Goal: Information Seeking & Learning: Learn about a topic

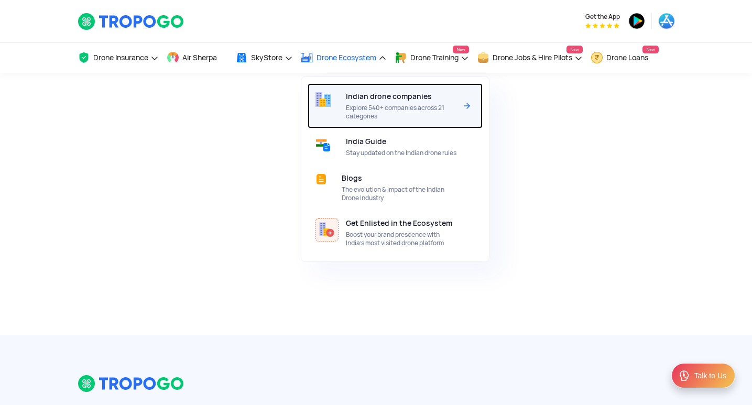
click at [354, 100] on span "Indian drone companies" at bounding box center [389, 96] width 86 height 8
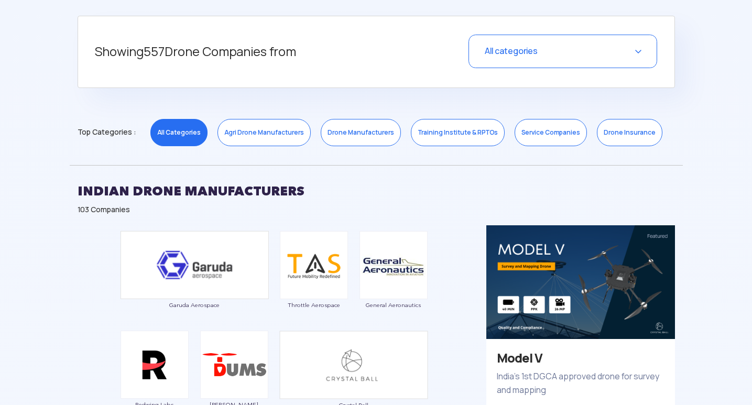
scroll to position [419, 0]
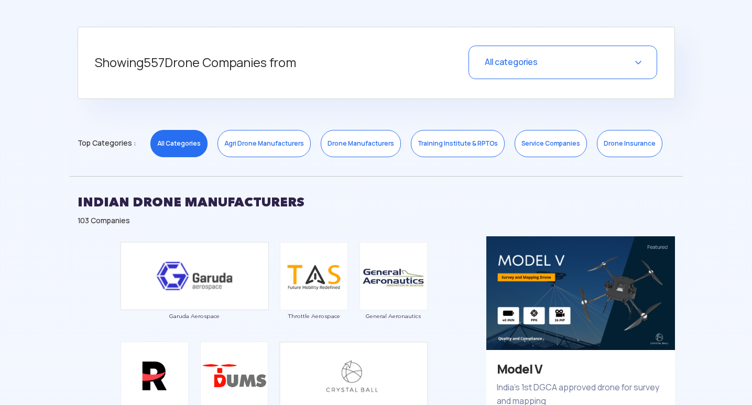
click at [441, 138] on link "Training Institute & RPTOs" at bounding box center [458, 143] width 94 height 27
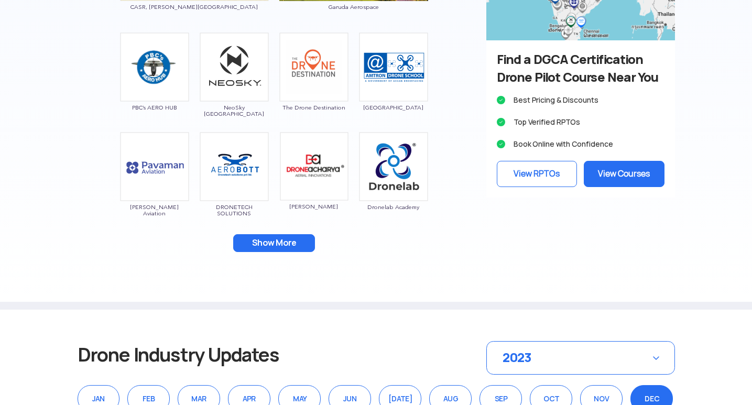
scroll to position [733, 0]
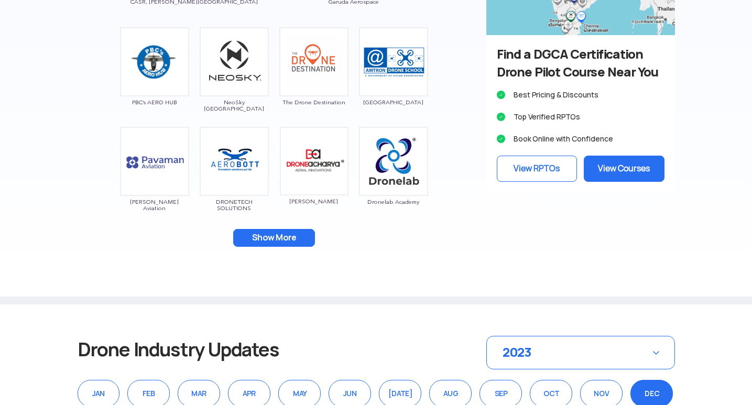
click at [267, 226] on div "CASR, [PERSON_NAME] University Garuda Aerospace PBC’s AERO HUB NeoSky [GEOGRAPH…" at bounding box center [274, 93] width 409 height 343
click at [263, 234] on button "Show More" at bounding box center [274, 238] width 82 height 18
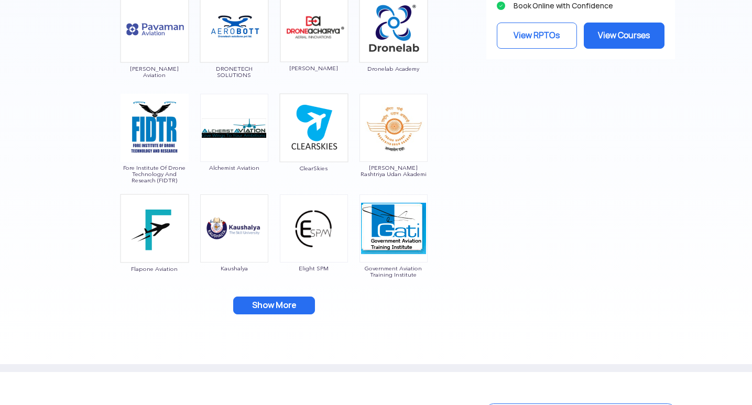
scroll to position [891, 0]
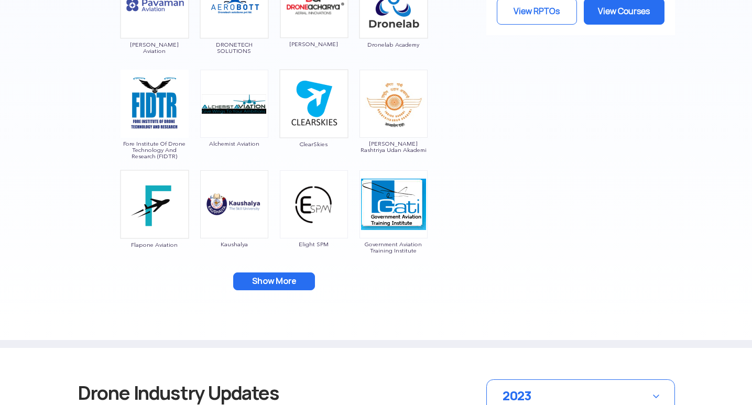
click at [287, 276] on button "Show More" at bounding box center [274, 281] width 82 height 18
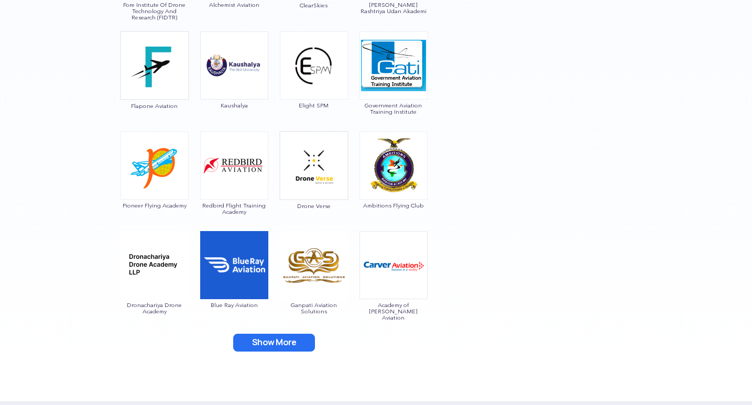
scroll to position [1048, 0]
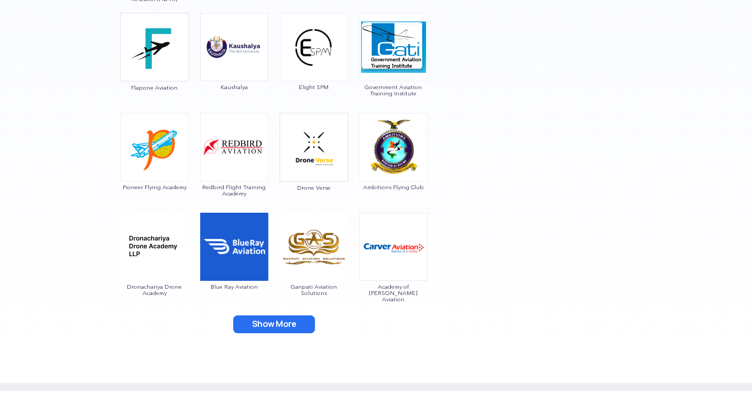
click at [275, 322] on button "Show More" at bounding box center [274, 324] width 82 height 18
